Goal: Task Accomplishment & Management: Use online tool/utility

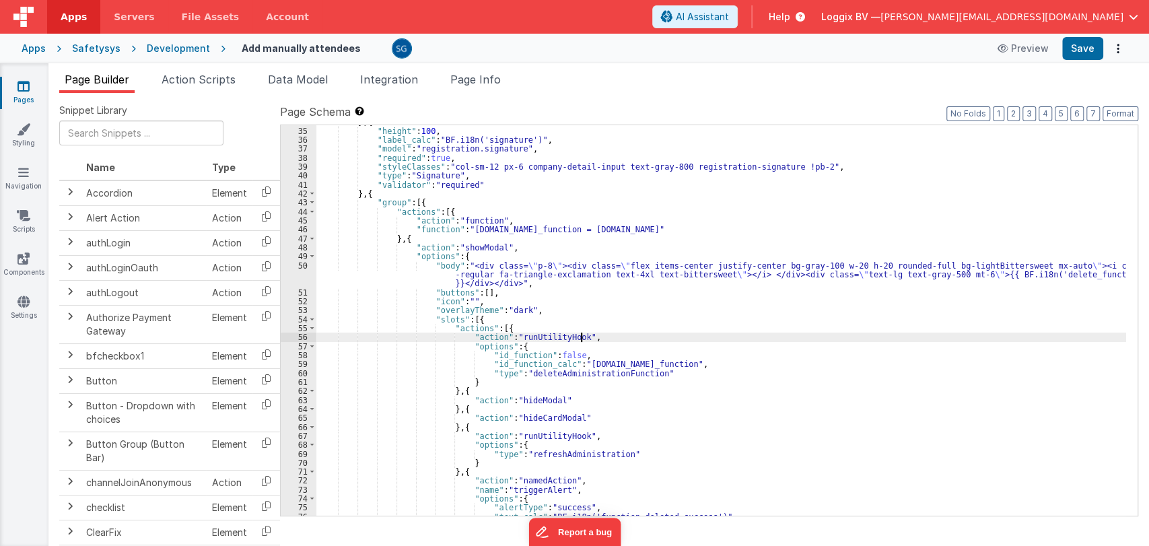
scroll to position [312, 0]
click at [625, 328] on div "} , { "height" : 100 , "label_calc" : "BF.i18n('signature')" , "model" : "regis…" at bounding box center [721, 321] width 810 height 409
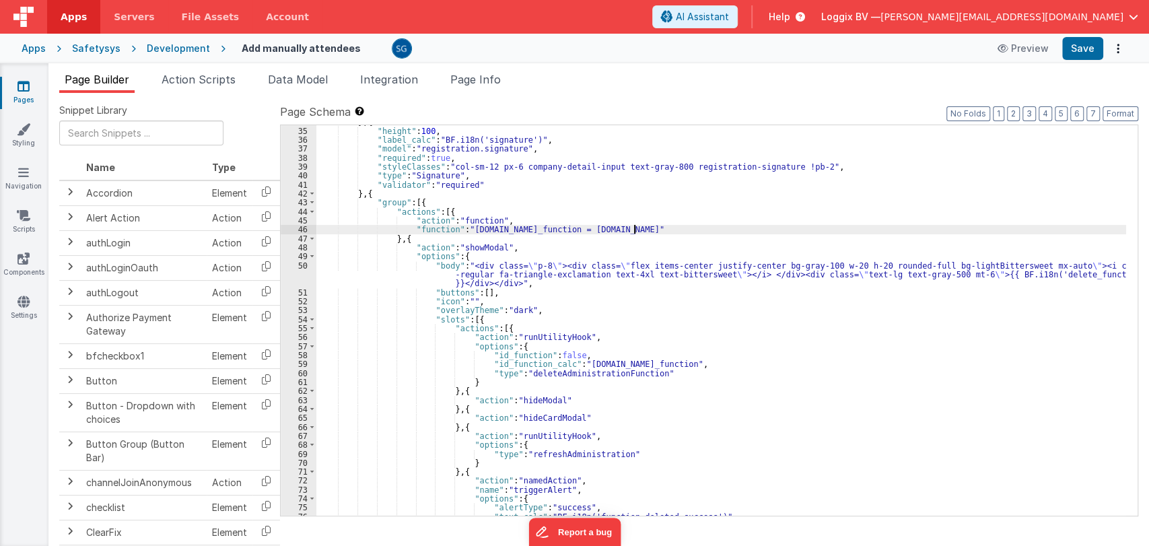
click at [752, 231] on div "} , { "height" : 100 , "label_calc" : "BF.i18n('signature')" , "model" : "regis…" at bounding box center [721, 321] width 810 height 409
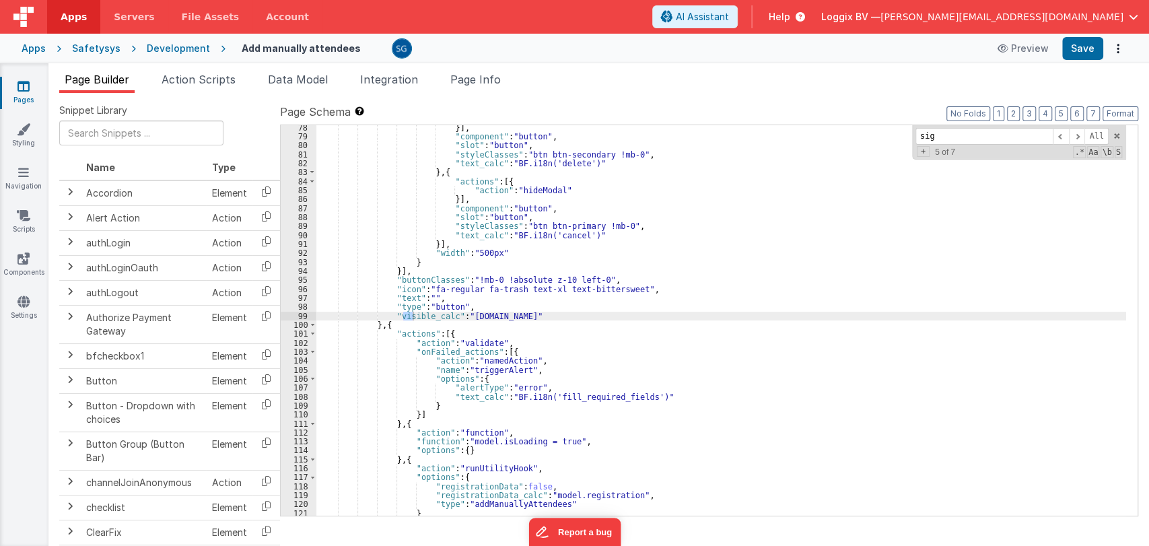
scroll to position [128, 0]
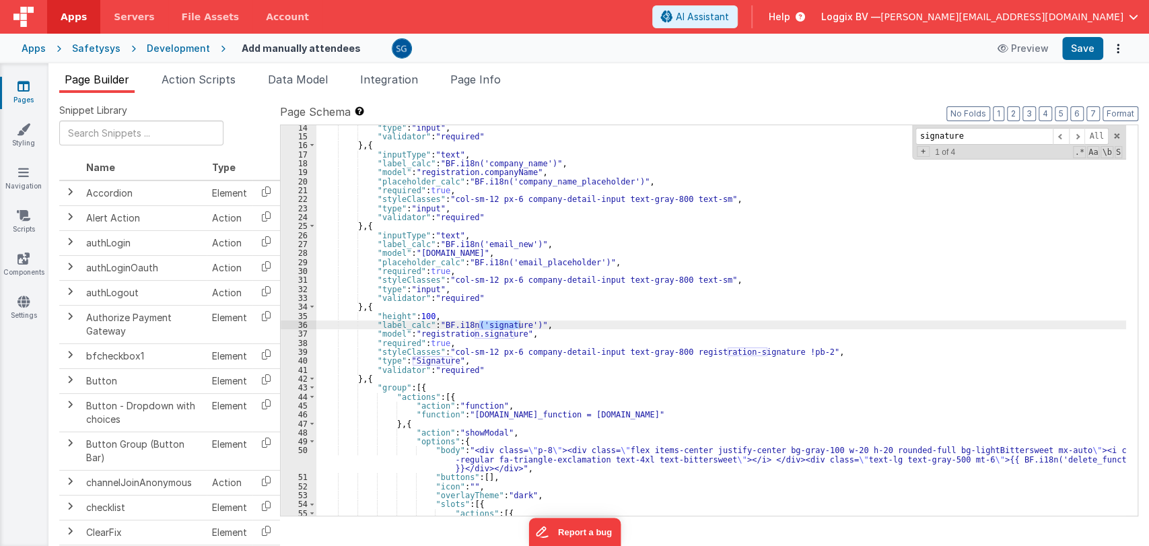
type input "signature"
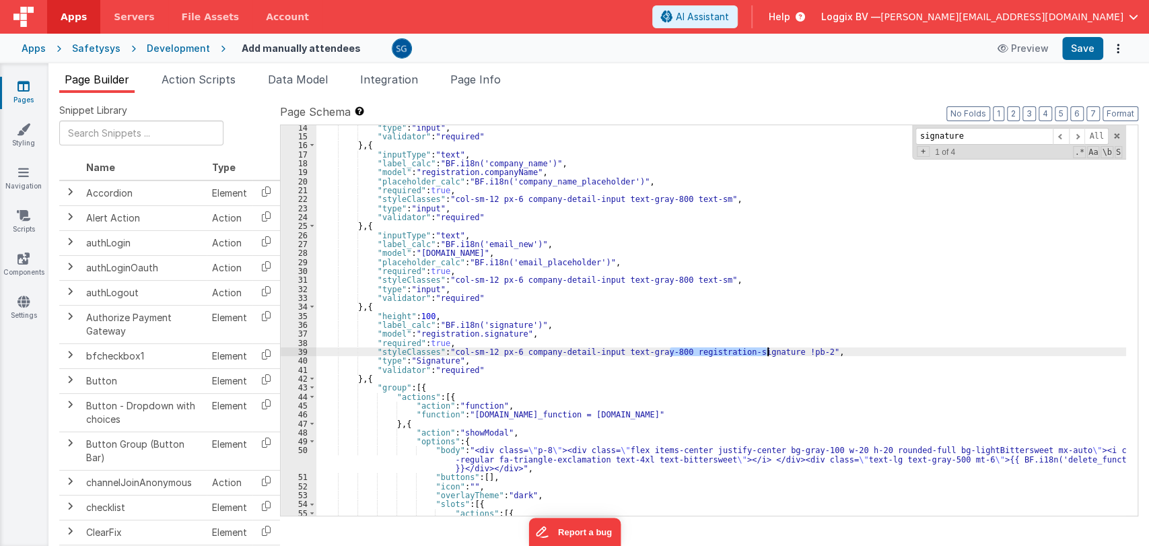
drag, startPoint x: 671, startPoint y: 351, endPoint x: 765, endPoint y: 352, distance: 94.2
click at [765, 352] on div ""type" : "input" , "validator" : "required" } , { "inputType" : "text" , "label…" at bounding box center [721, 327] width 810 height 409
click at [22, 131] on icon at bounding box center [23, 129] width 13 height 13
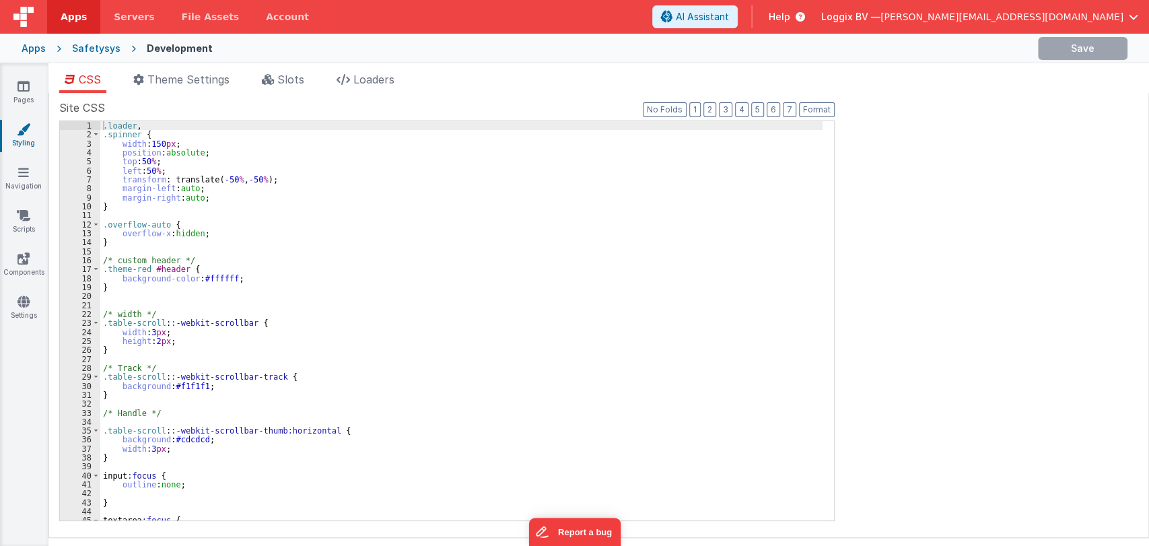
click at [442, 322] on div ".loader , .spinner { width : 150 px ; position : absolute ; top : 50 % ; left :…" at bounding box center [461, 329] width 722 height 417
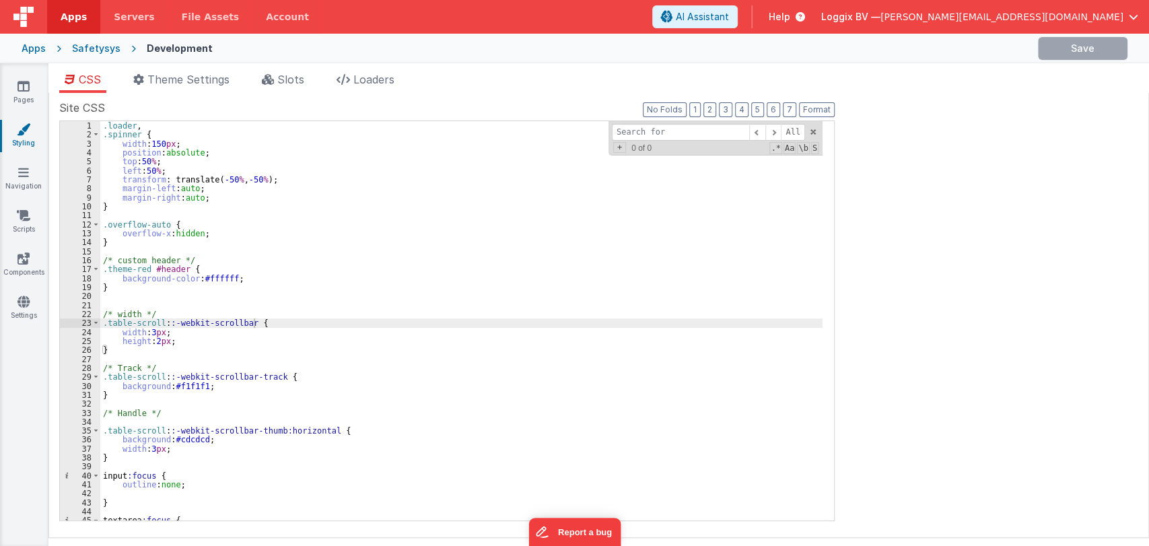
type input "registration-signature"
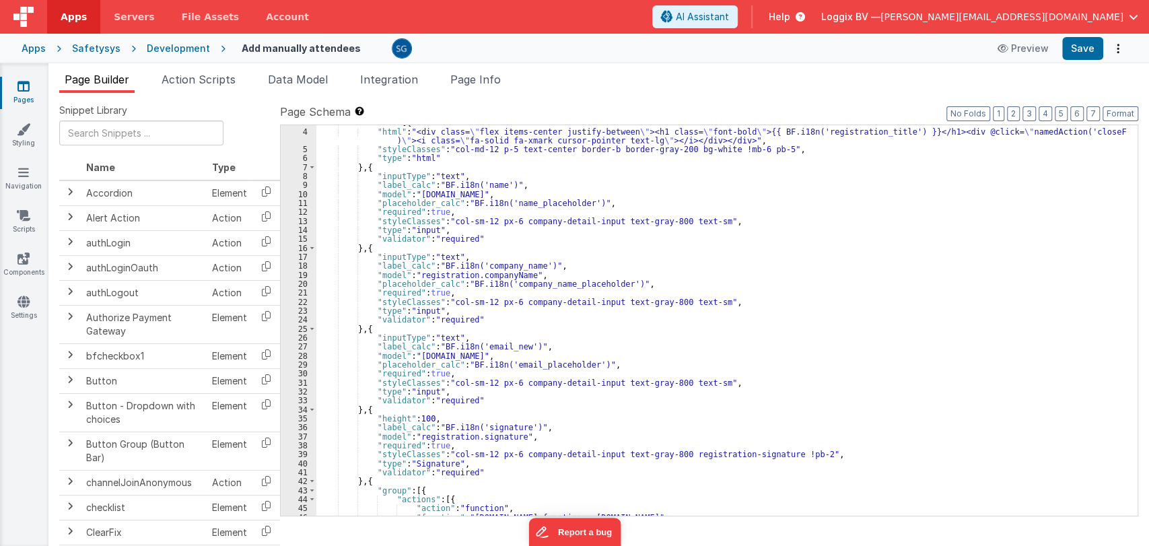
scroll to position [26, 0]
click at [18, 137] on link "Styling" at bounding box center [23, 136] width 48 height 27
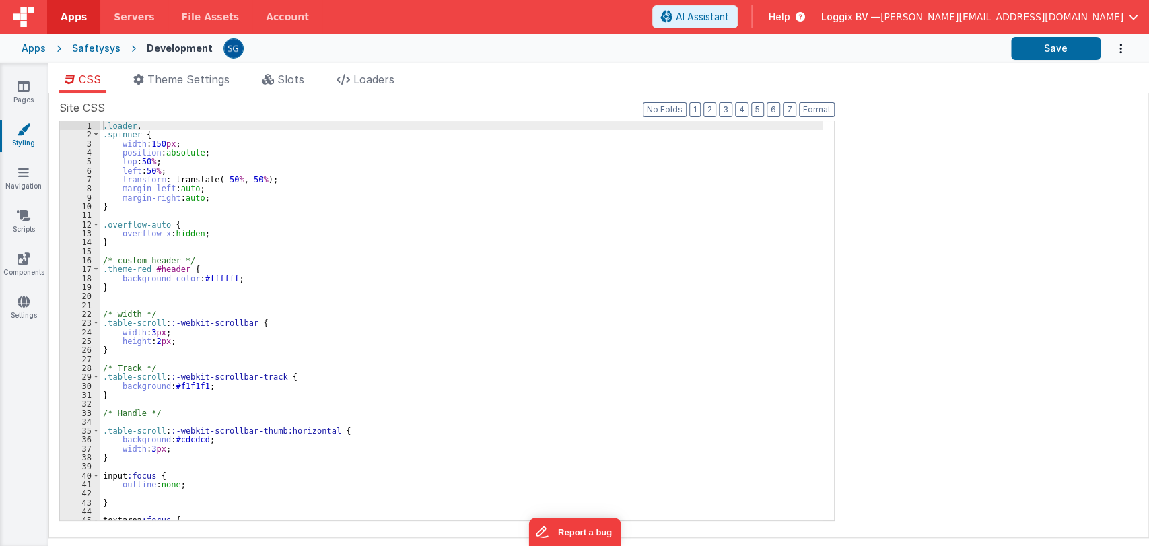
click at [320, 228] on div ".loader , .spinner { width : 150 px ; position : absolute ; top : 50 % ; left :…" at bounding box center [461, 329] width 722 height 417
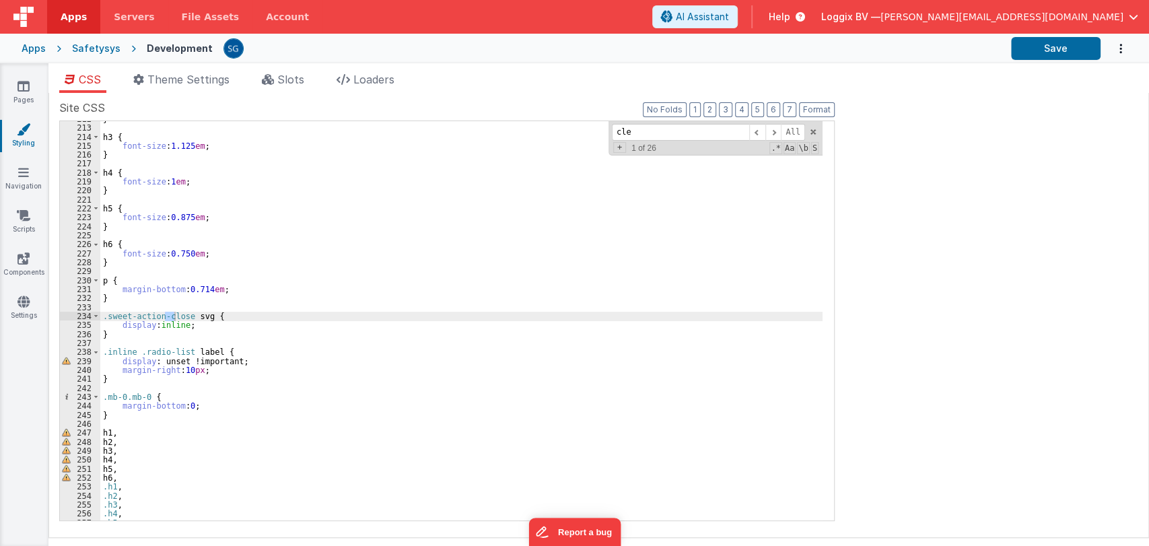
scroll to position [5420, 0]
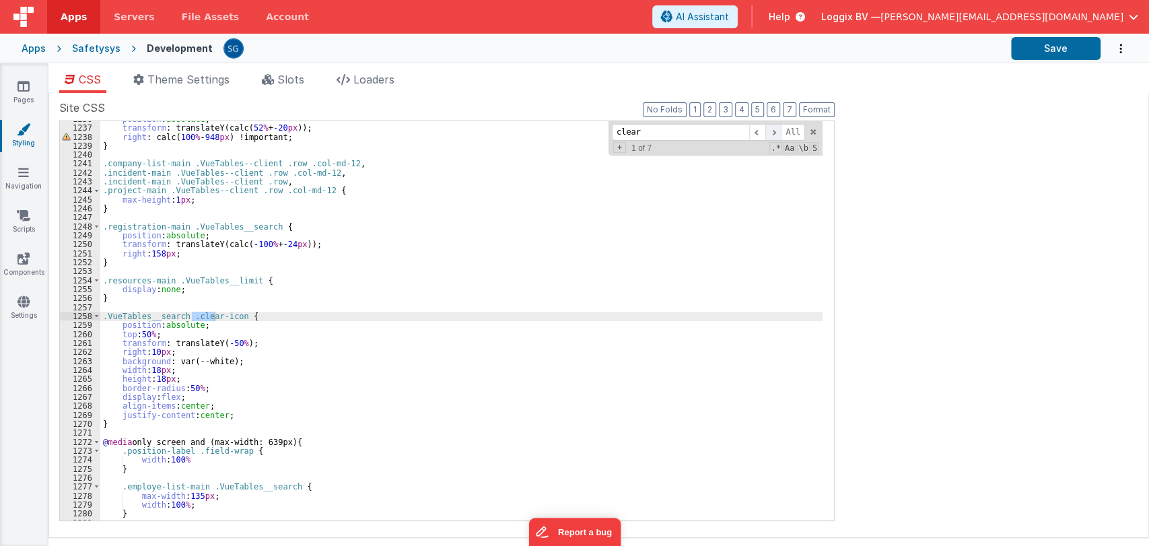
type input "clear"
click at [773, 130] on span at bounding box center [773, 132] width 16 height 17
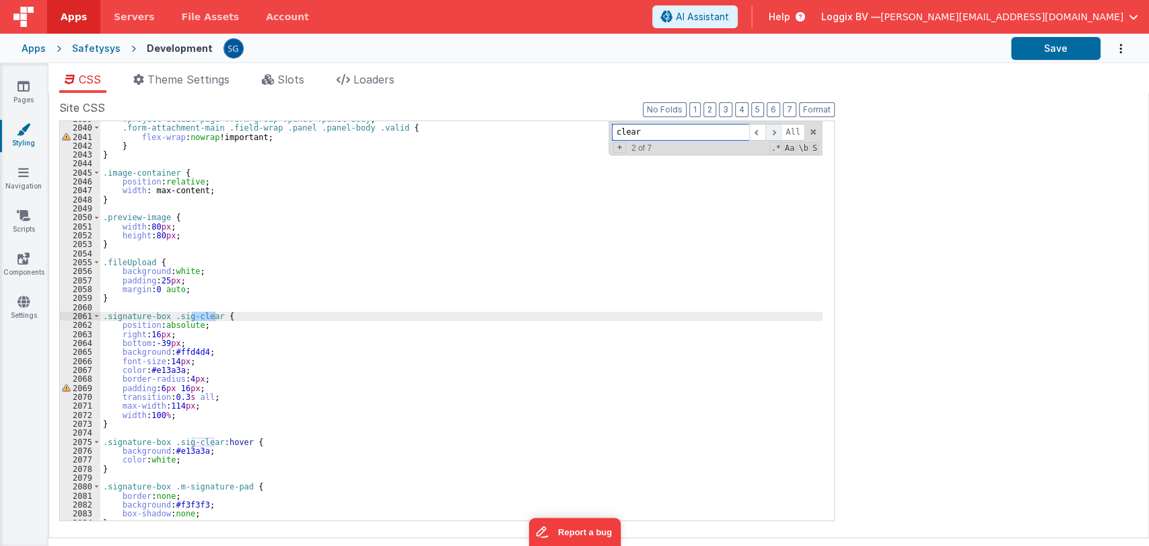
scroll to position [8943, 0]
click at [772, 130] on span at bounding box center [773, 132] width 16 height 17
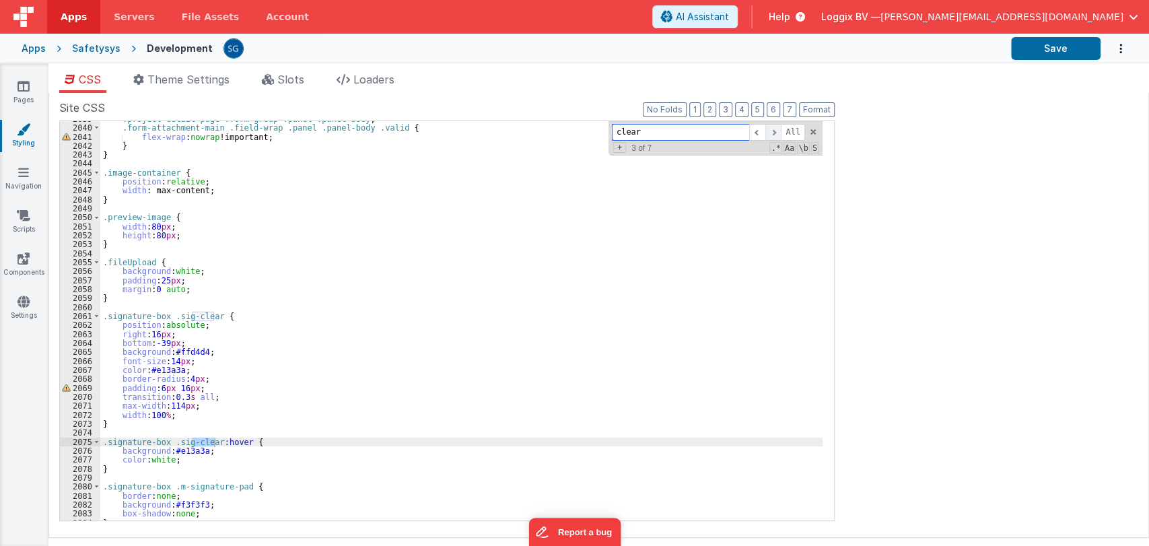
click at [772, 130] on span at bounding box center [773, 132] width 16 height 17
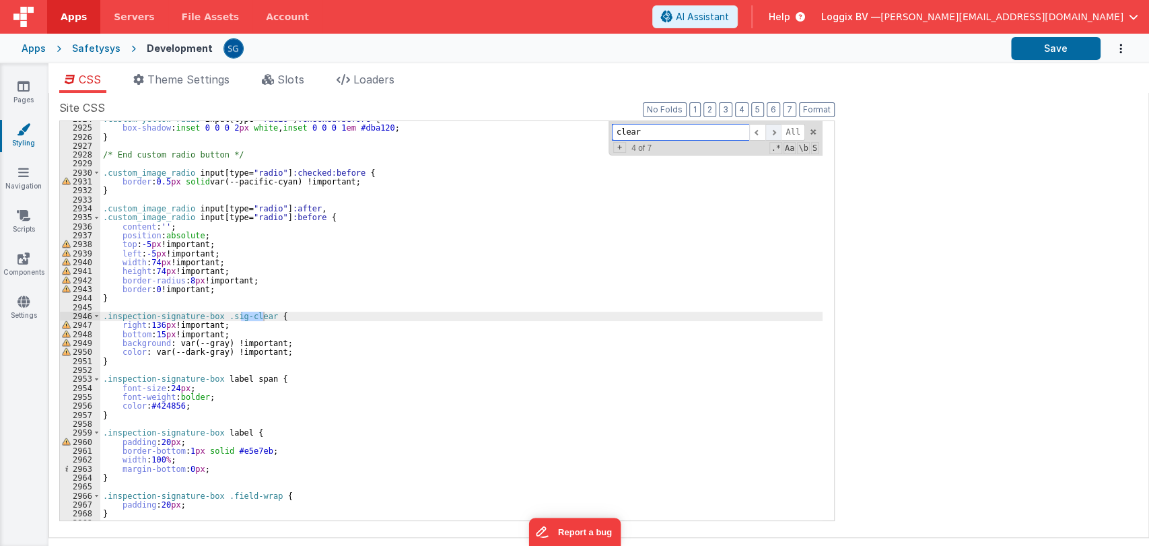
scroll to position [12825, 0]
click at [772, 130] on span at bounding box center [773, 132] width 16 height 17
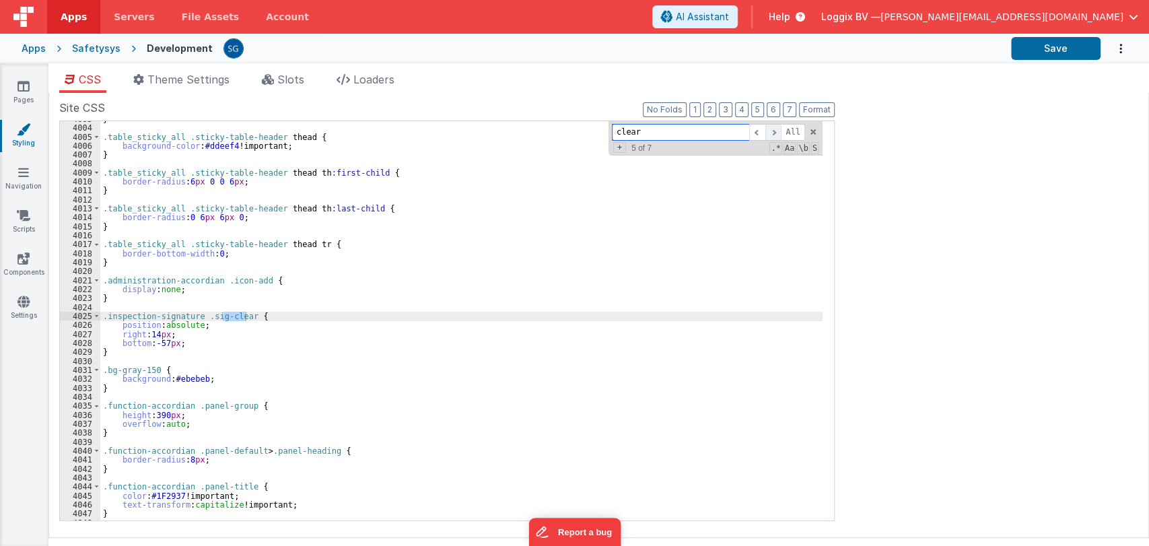
scroll to position [17558, 0]
click at [772, 130] on span at bounding box center [773, 132] width 16 height 17
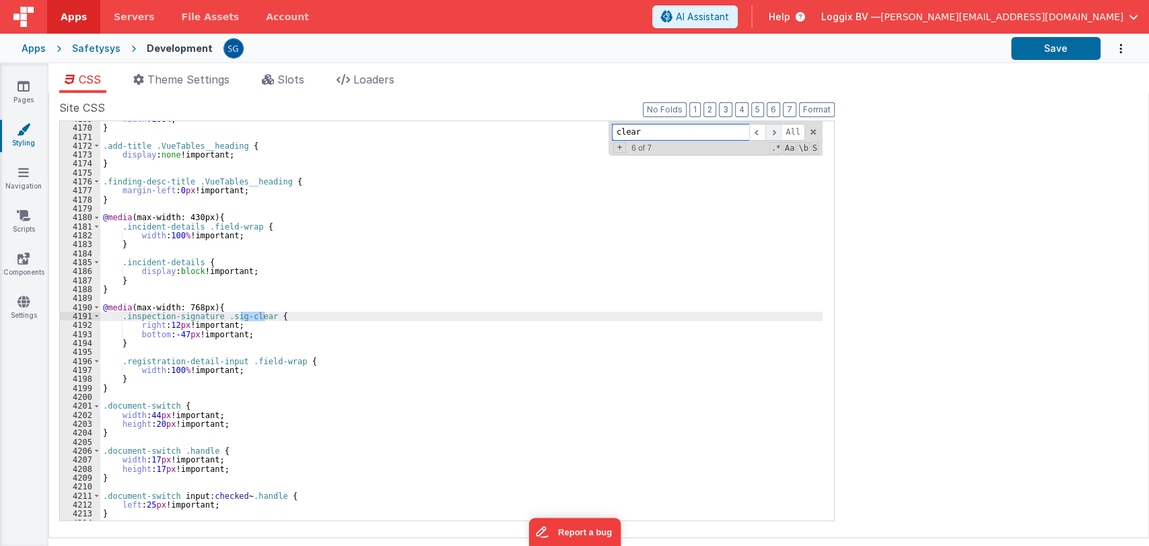
scroll to position [18286, 0]
click at [772, 130] on span at bounding box center [773, 132] width 16 height 17
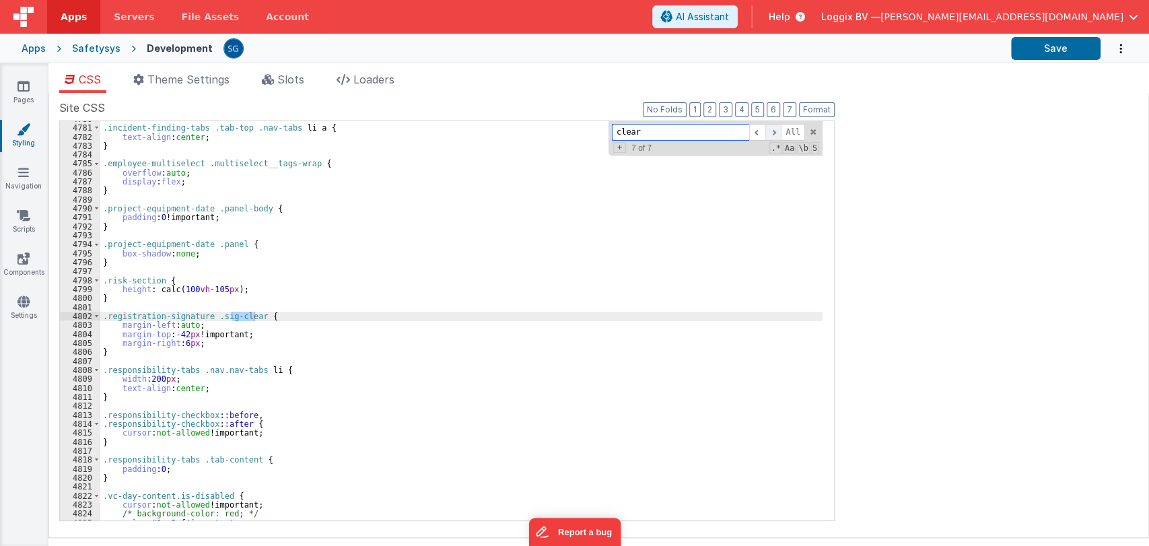
scroll to position [20979, 0]
click at [270, 338] on div ".incident-finding-tabs .tab-top .nav-tabs li a { text-align : center ; } .emplo…" at bounding box center [461, 322] width 722 height 417
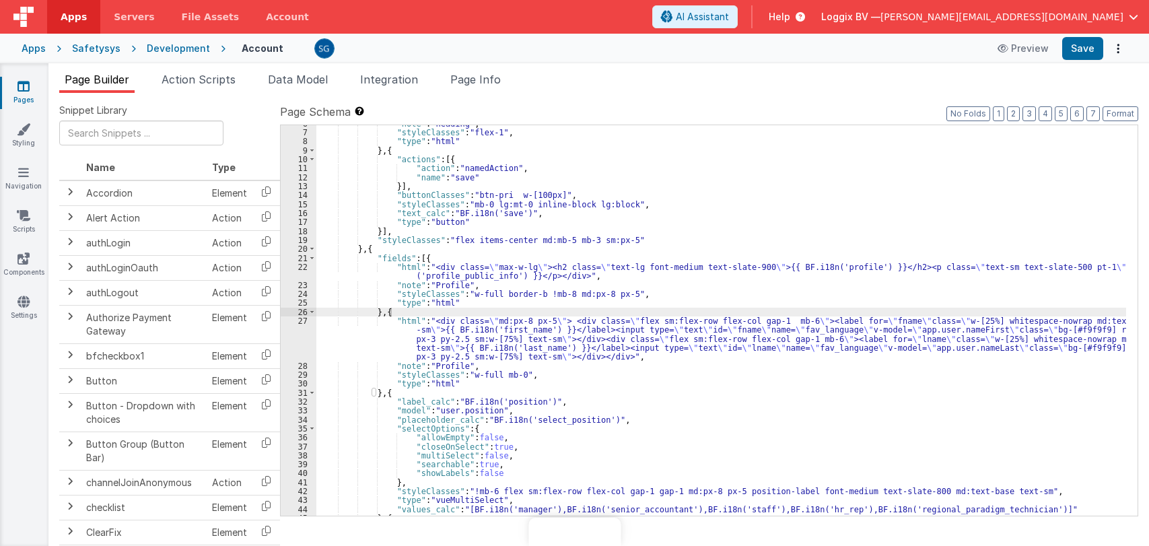
click at [1119, 84] on ul "Page Builder Action Scripts Data Model Integration Page Info" at bounding box center [598, 82] width 1100 height 22
click at [18, 85] on icon at bounding box center [24, 85] width 12 height 13
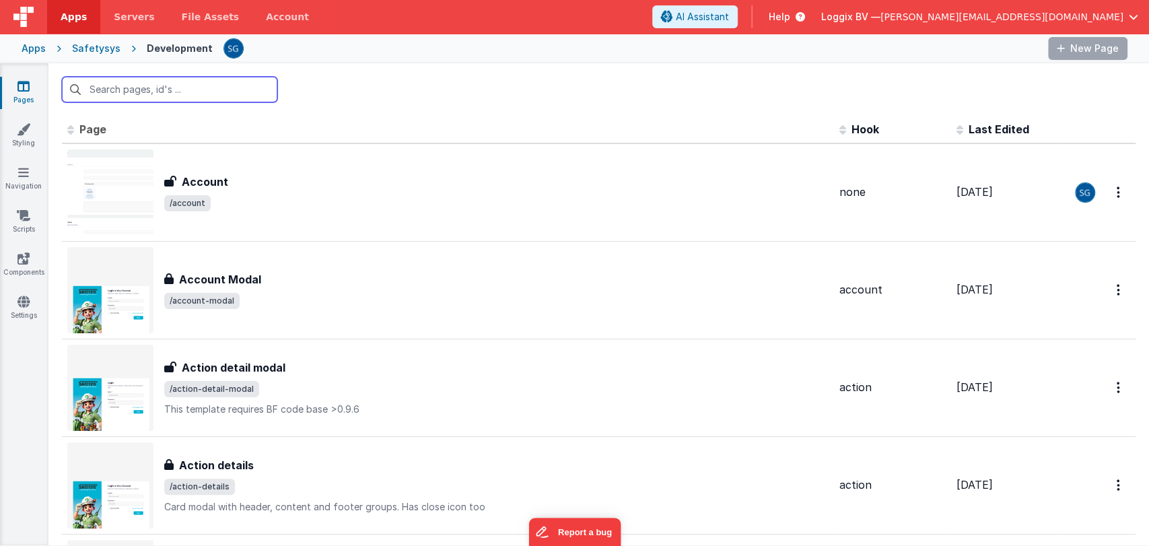
click at [170, 82] on input "text" at bounding box center [169, 90] width 215 height 26
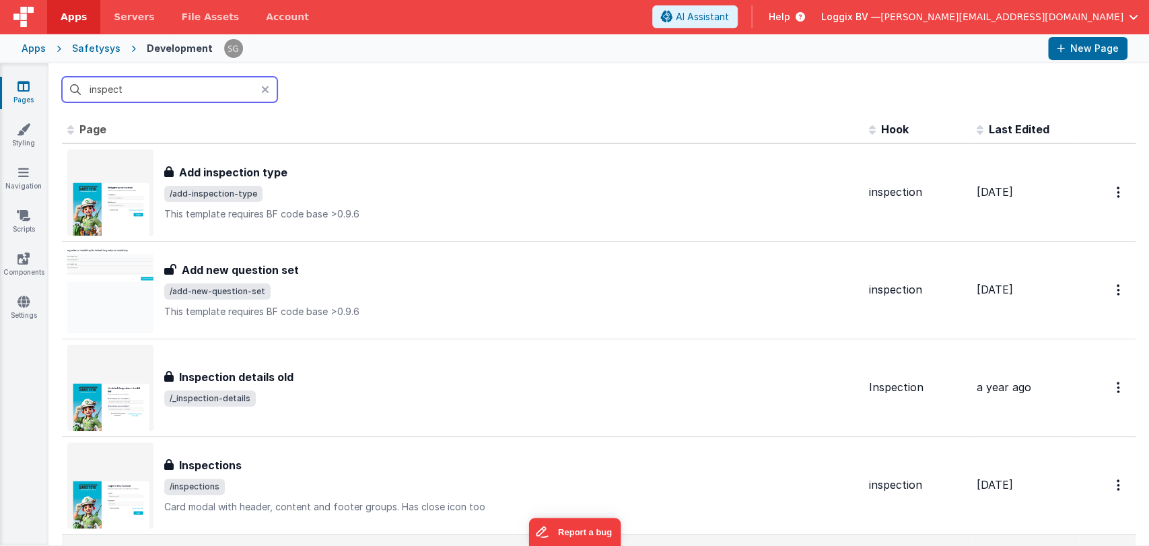
type input "inspect"
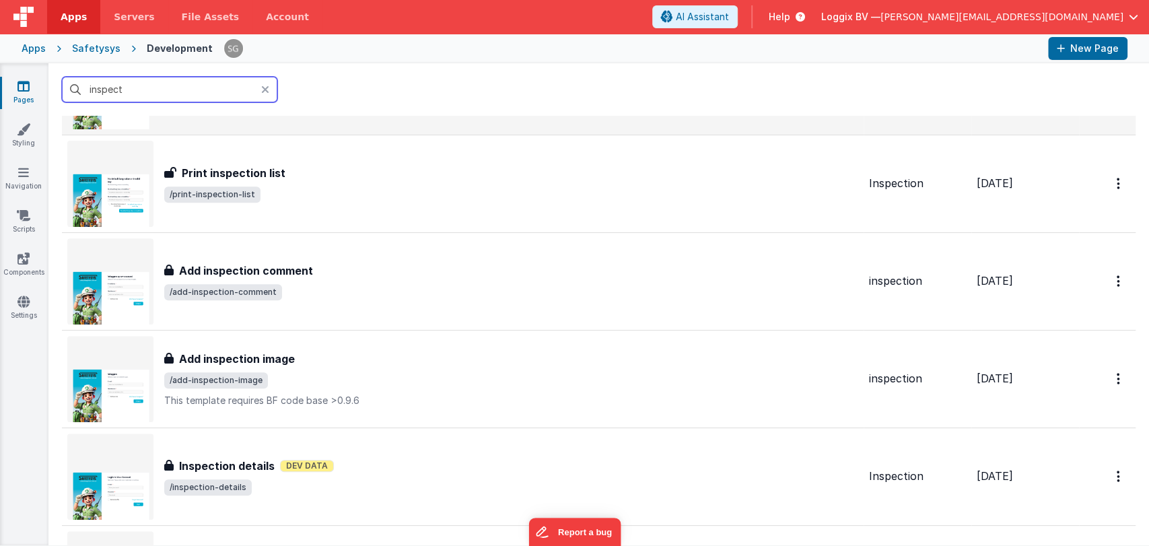
scroll to position [569, 0]
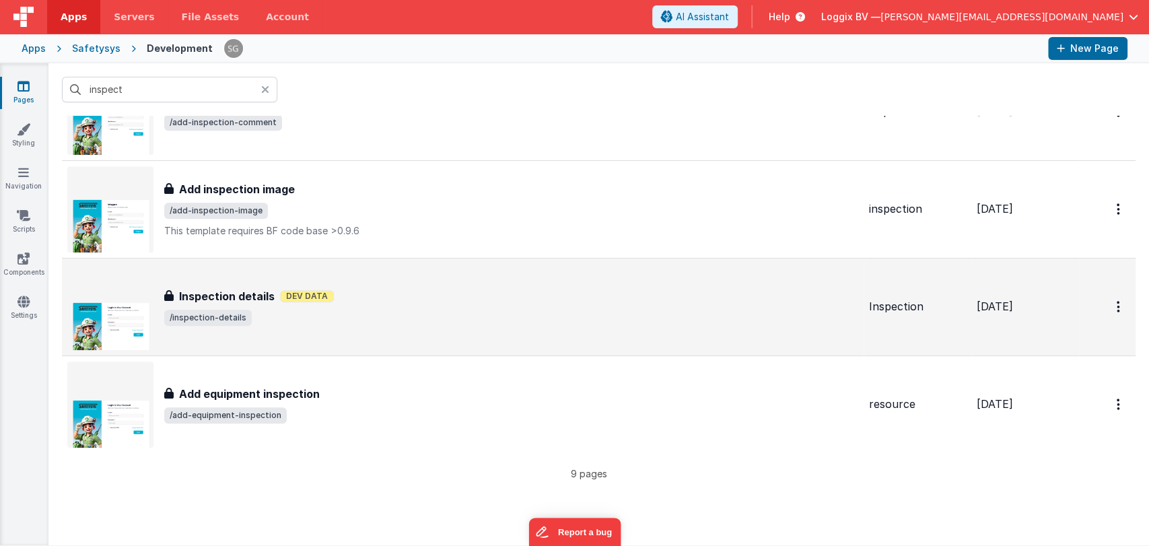
click at [278, 310] on span "/inspection-details" at bounding box center [511, 318] width 694 height 16
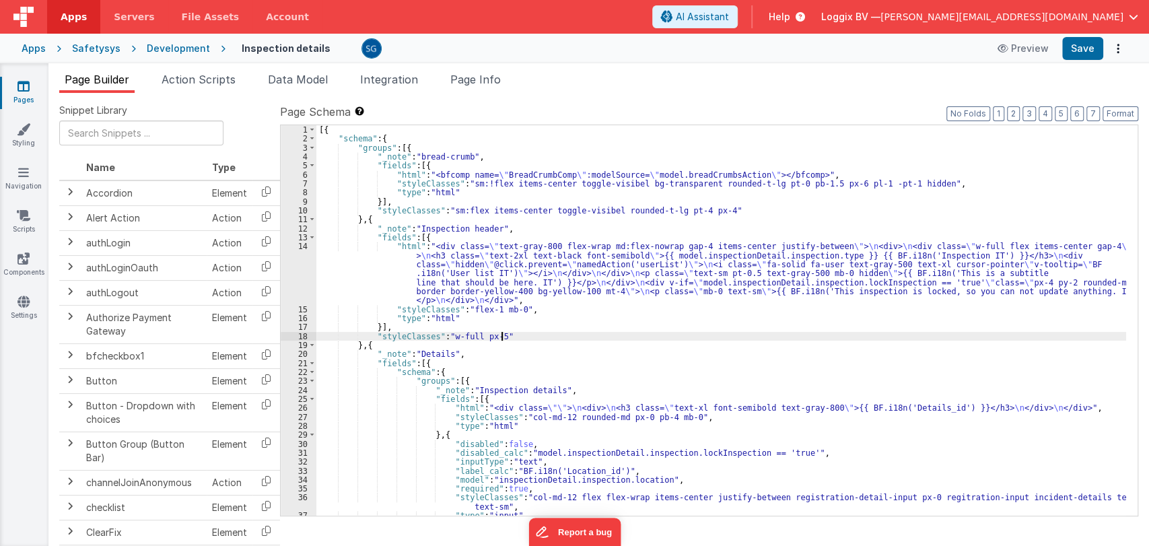
click at [538, 332] on div "[{ "schema" : { "groups" : [{ "_note" : "bread-crumb" , "fields" : [{ "html" : …" at bounding box center [721, 329] width 810 height 409
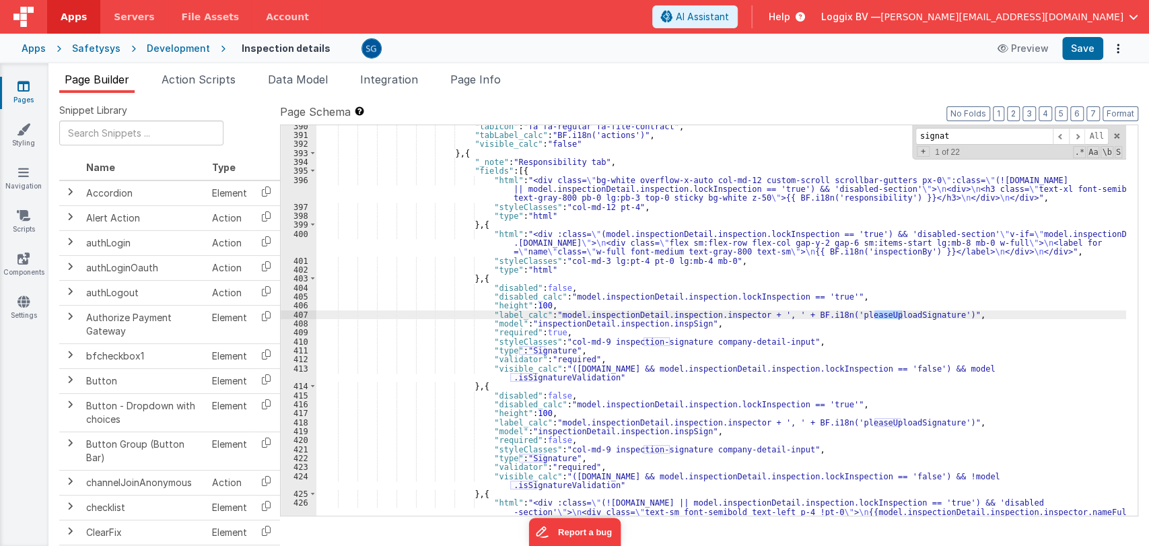
scroll to position [4716, 0]
type input "signature"
click at [1078, 136] on span at bounding box center [1077, 136] width 16 height 17
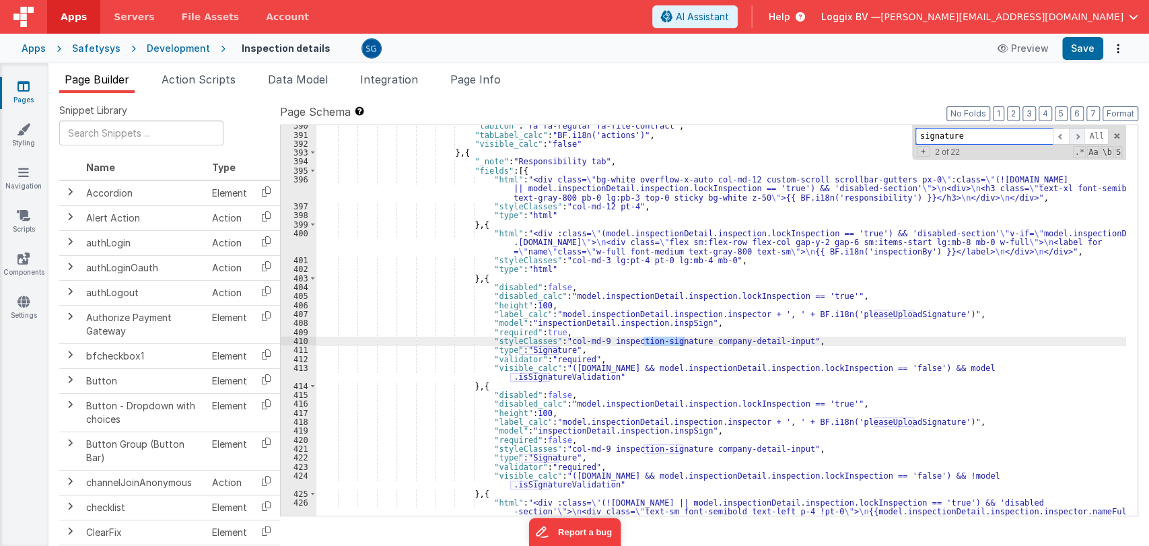
click at [1078, 136] on span at bounding box center [1077, 136] width 16 height 17
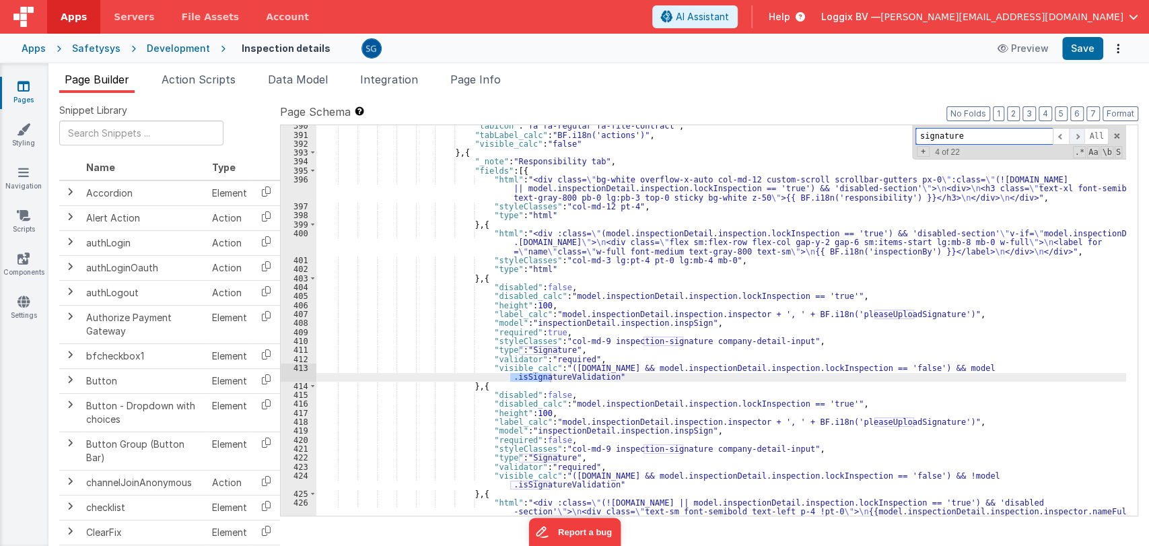
click at [1078, 136] on span at bounding box center [1077, 136] width 16 height 17
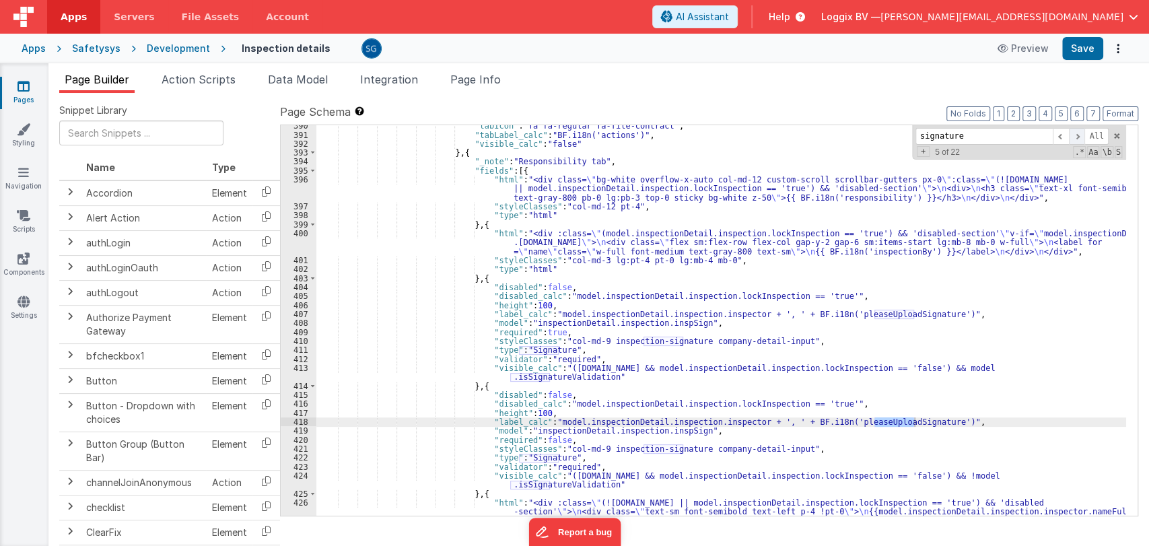
click at [1078, 136] on span at bounding box center [1077, 136] width 16 height 17
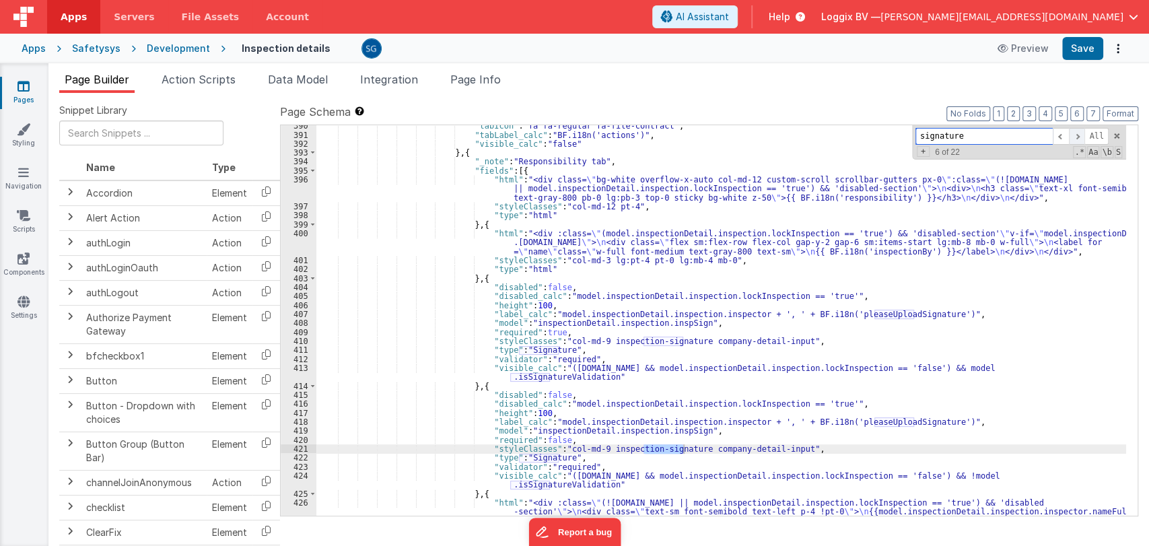
click at [1078, 136] on span at bounding box center [1077, 136] width 16 height 17
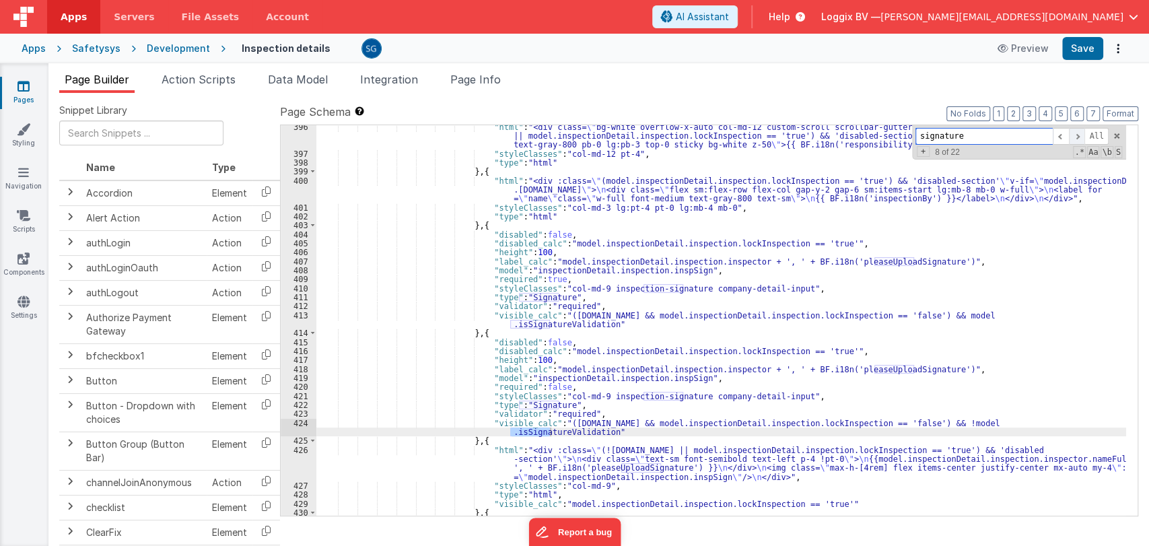
scroll to position [4793, 0]
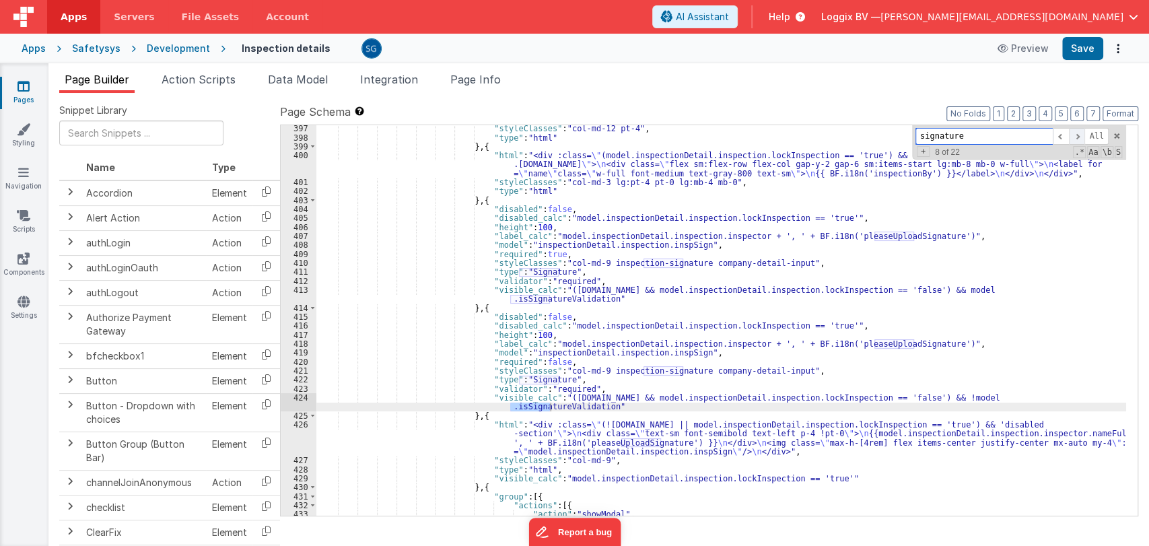
click at [1078, 136] on span at bounding box center [1077, 136] width 16 height 17
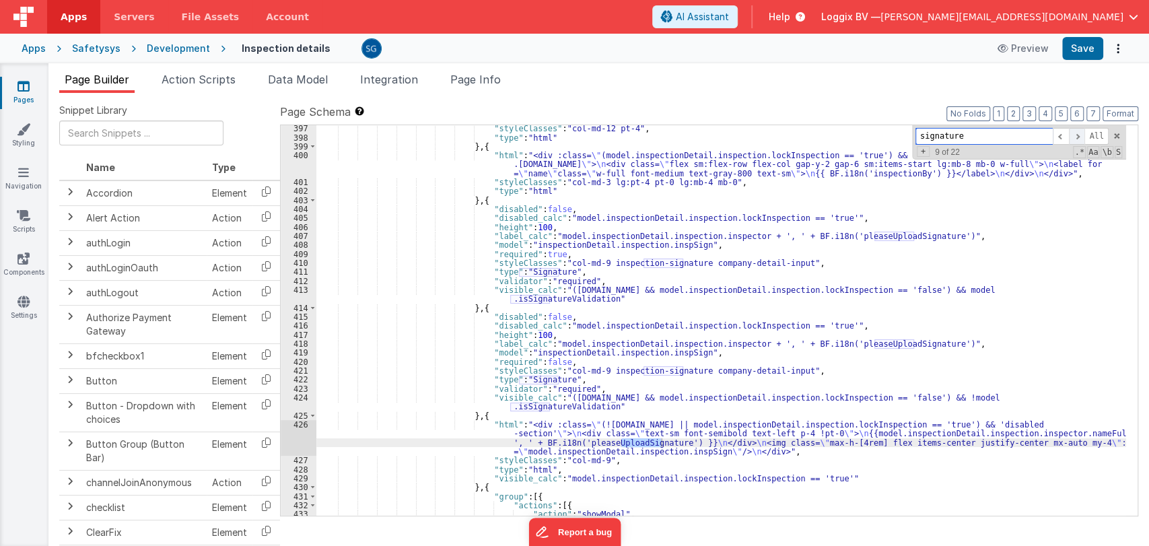
click at [1078, 136] on span at bounding box center [1077, 136] width 16 height 17
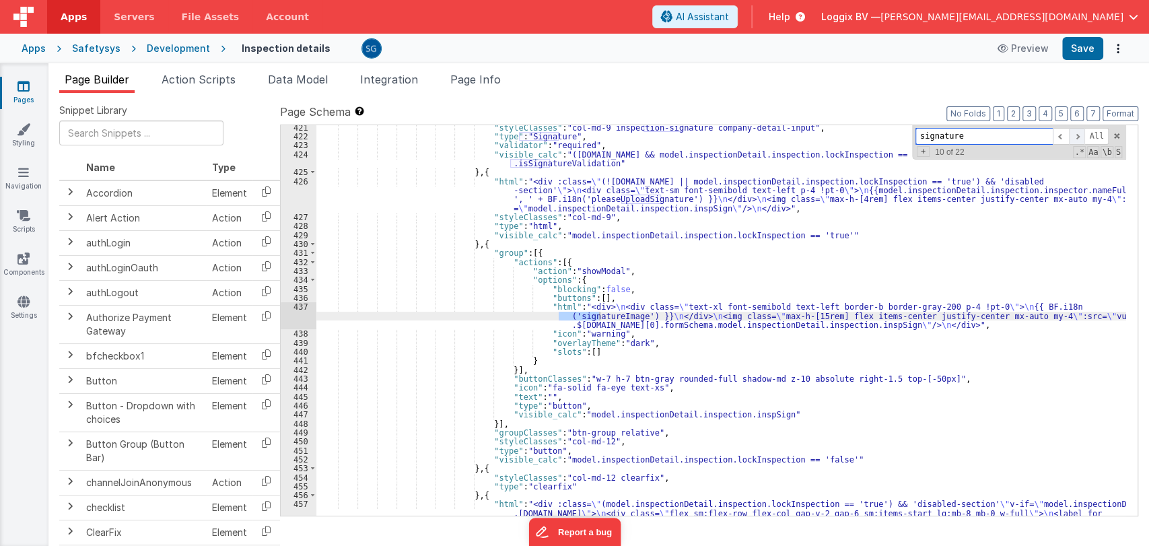
click at [1078, 136] on span at bounding box center [1077, 136] width 16 height 17
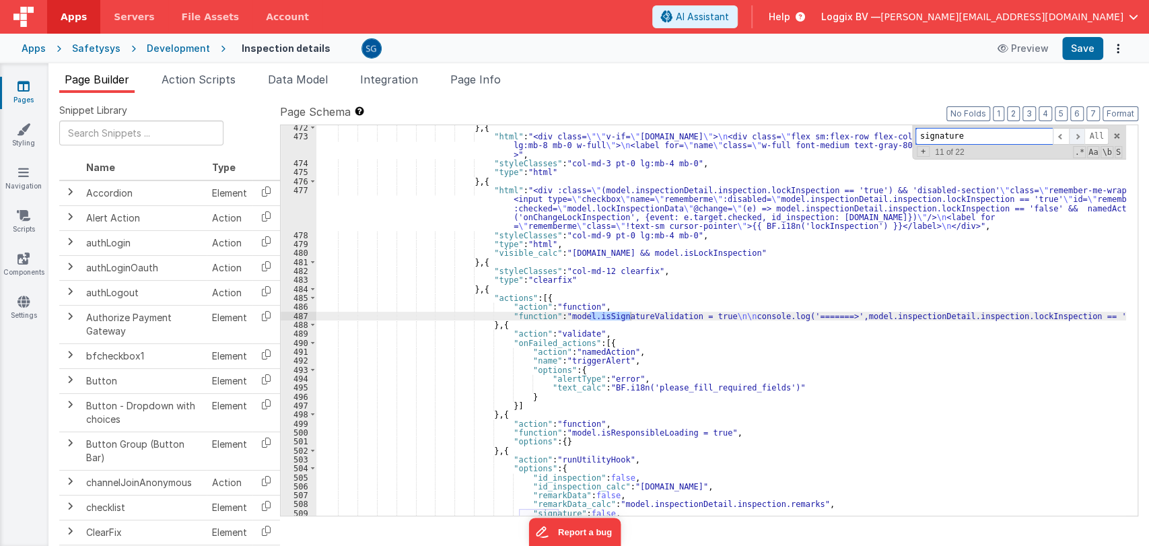
click at [1078, 136] on span at bounding box center [1077, 136] width 16 height 17
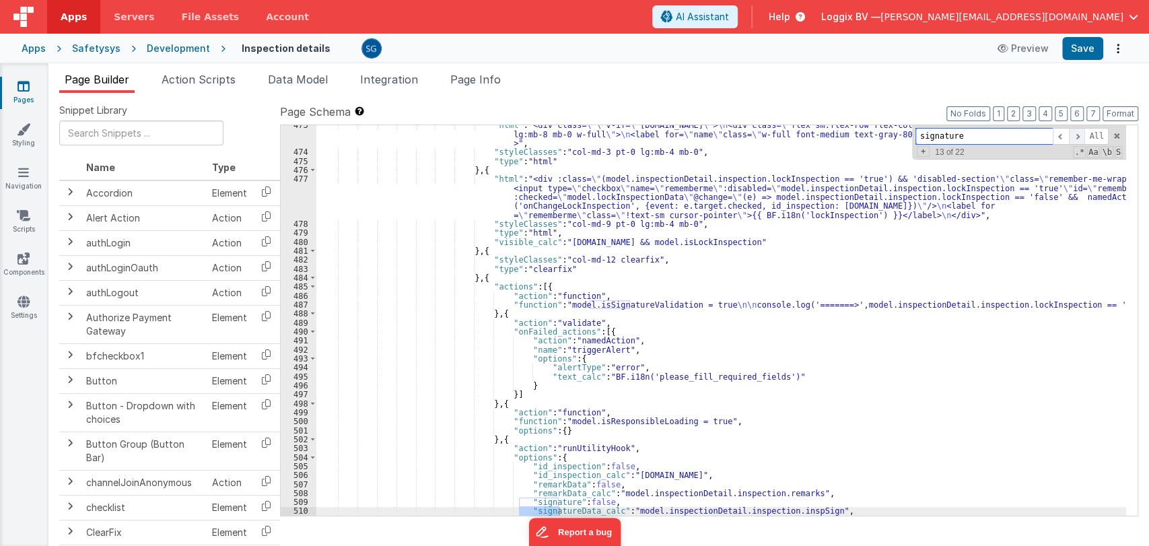
scroll to position [5577, 0]
click at [1078, 136] on span at bounding box center [1077, 136] width 16 height 17
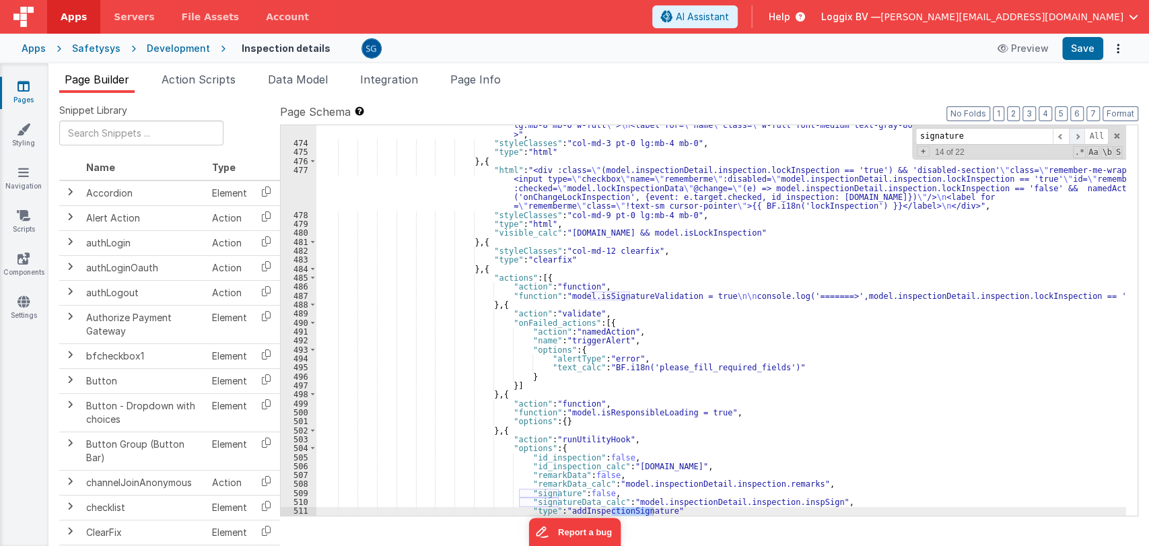
click at [1078, 136] on span at bounding box center [1077, 136] width 16 height 17
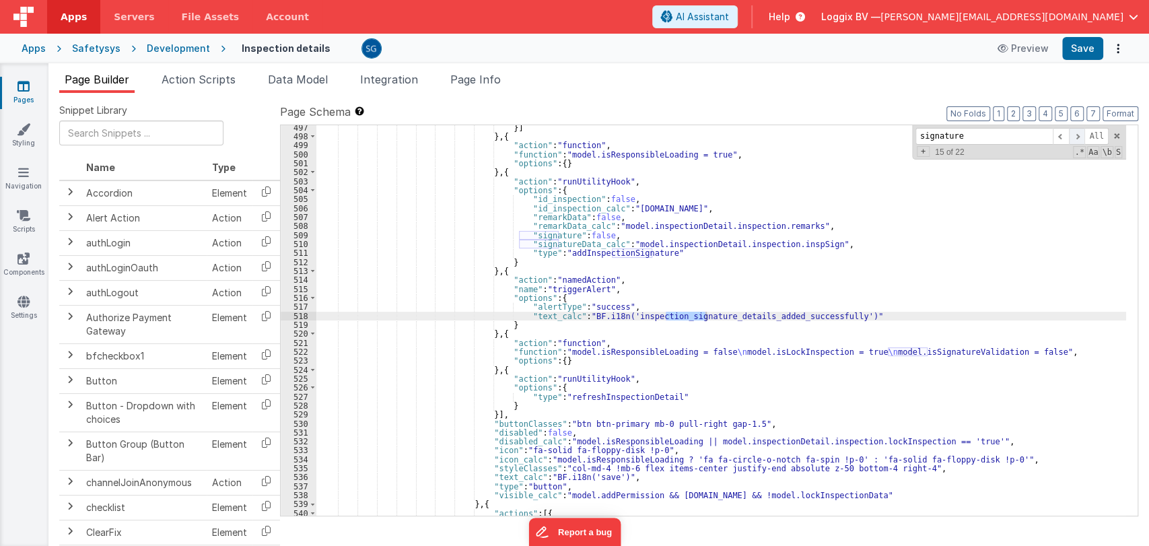
click at [1078, 136] on span at bounding box center [1077, 136] width 16 height 17
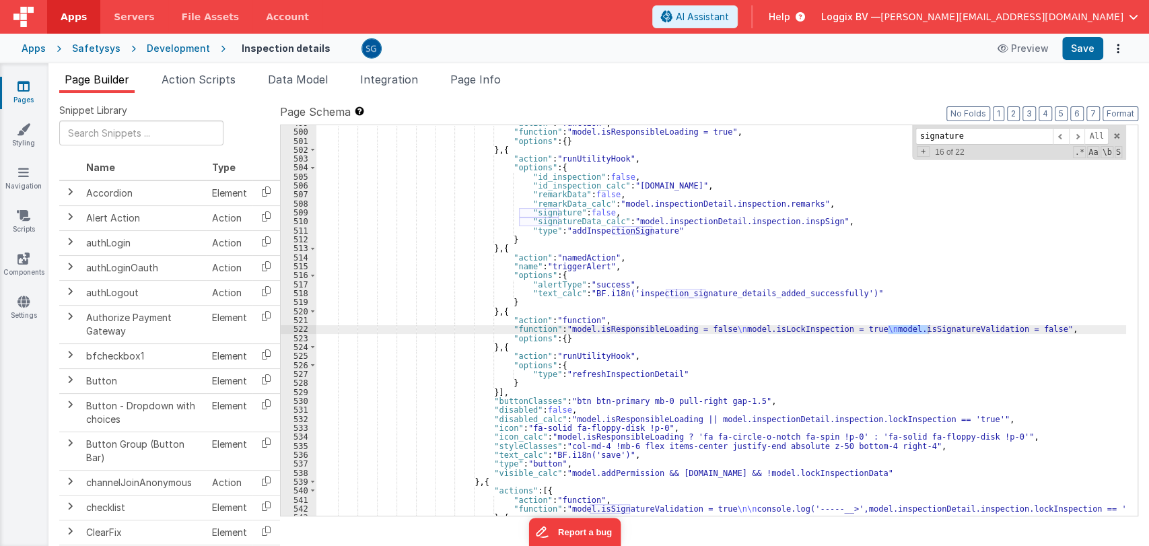
scroll to position [5869, 0]
click at [1115, 135] on span at bounding box center [1116, 135] width 9 height 9
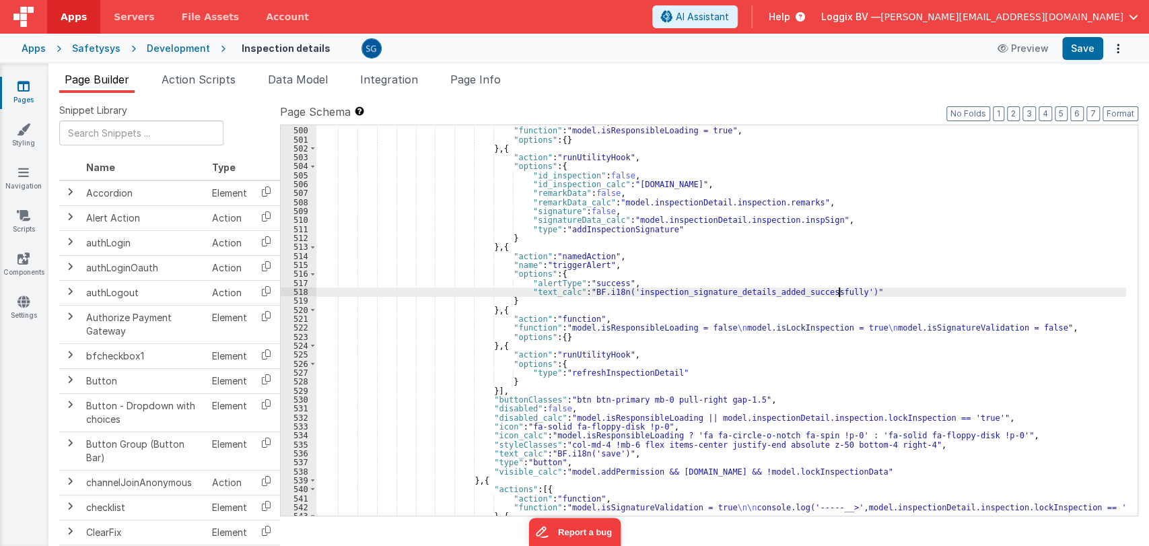
click at [852, 290] on div ""action" : "function" , "function" : "model.isResponsibleLoading = true" , "opt…" at bounding box center [721, 321] width 810 height 409
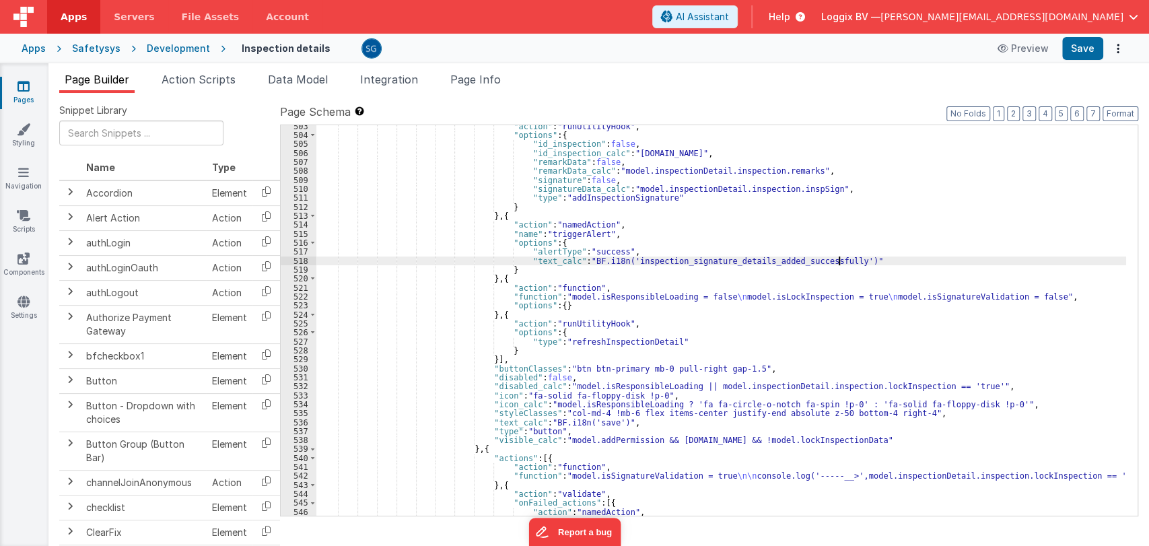
scroll to position [5900, 0]
click at [740, 367] on div ""action" : "runUtilityHook" , "options" : { "id_inspection" : false , "id_inspe…" at bounding box center [721, 325] width 810 height 409
